Goal: Information Seeking & Learning: Learn about a topic

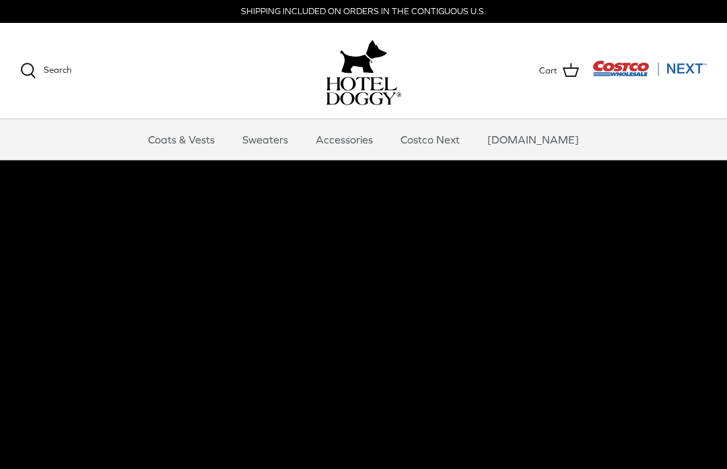
click at [286, 151] on link "Sweaters" at bounding box center [265, 139] width 70 height 40
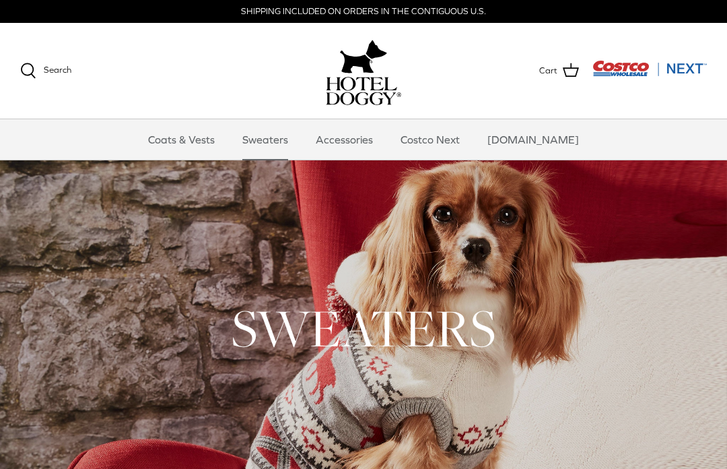
click at [363, 141] on link "Accessories" at bounding box center [344, 139] width 81 height 40
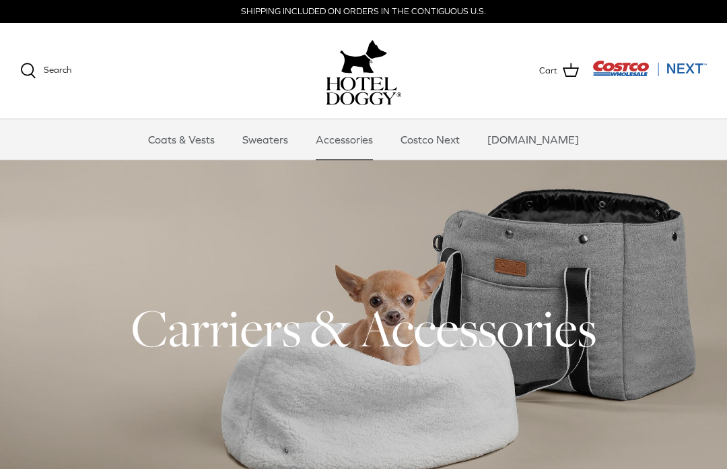
click at [218, 144] on link "Coats & Vests" at bounding box center [181, 139] width 91 height 40
